Goal: Find specific page/section: Find specific page/section

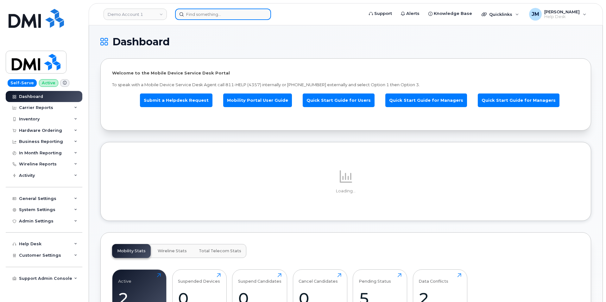
click at [190, 15] on input at bounding box center [223, 14] width 96 height 11
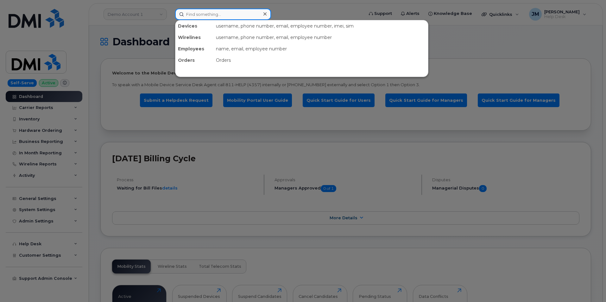
paste input "[PHONE_NUMBER]"
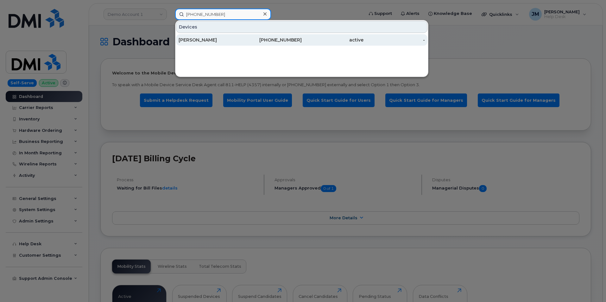
type input "[PHONE_NUMBER]"
click at [194, 39] on div "[PERSON_NAME]" at bounding box center [210, 40] width 62 height 6
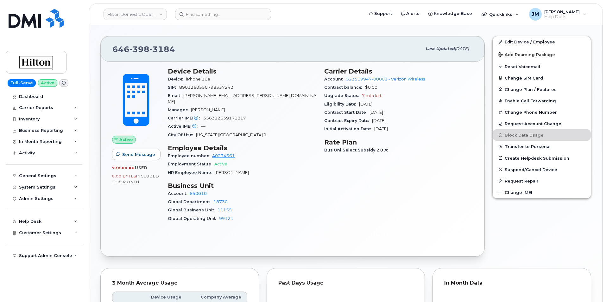
scroll to position [158, 0]
